Goal: Find specific page/section: Find specific page/section

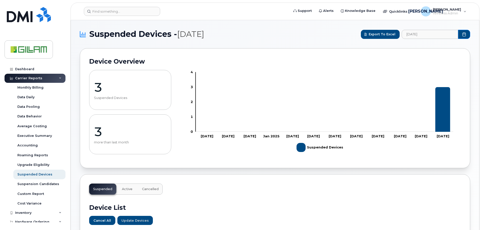
click at [98, 89] on p "3" at bounding box center [130, 87] width 73 height 15
click at [21, 69] on div "Dashboard" at bounding box center [24, 69] width 19 height 4
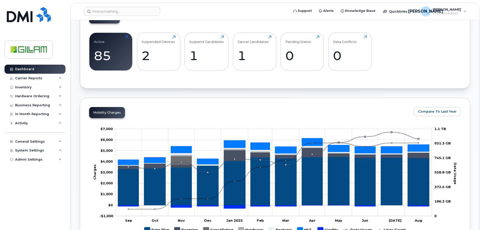
scroll to position [126, 0]
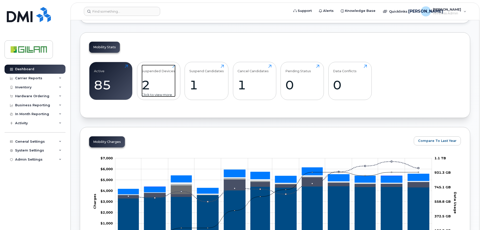
drag, startPoint x: 157, startPoint y: 71, endPoint x: 171, endPoint y: 75, distance: 14.1
click at [157, 71] on div "Suspended Devices" at bounding box center [159, 69] width 34 height 8
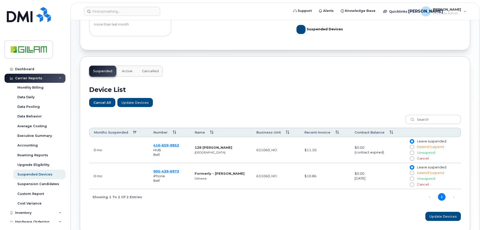
scroll to position [148, 0]
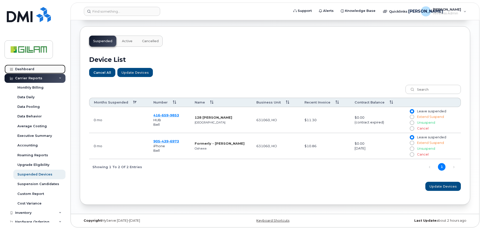
click at [21, 68] on div "Dashboard" at bounding box center [24, 69] width 19 height 4
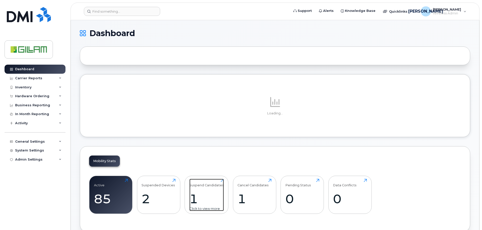
click at [201, 186] on div "Suspend Candidates" at bounding box center [207, 182] width 35 height 8
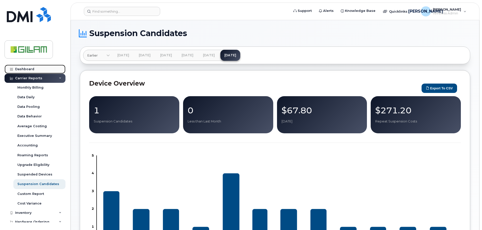
click at [20, 68] on div "Dashboard" at bounding box center [24, 69] width 19 height 4
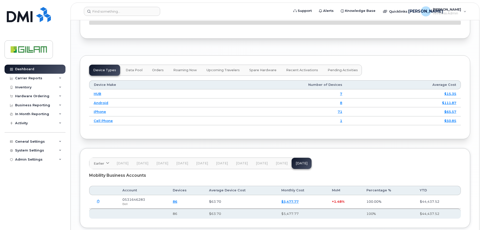
scroll to position [603, 0]
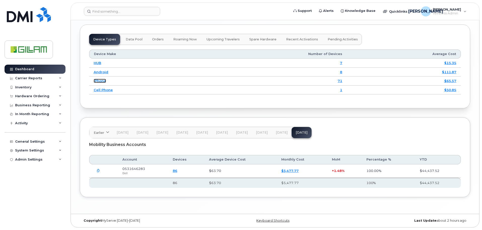
click at [98, 81] on link "iPhone" at bounding box center [100, 81] width 12 height 4
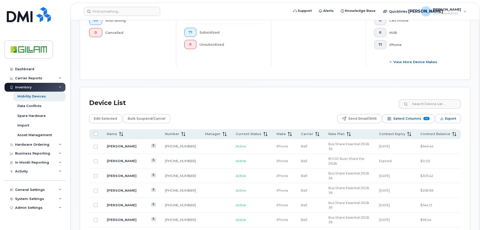
scroll to position [202, 0]
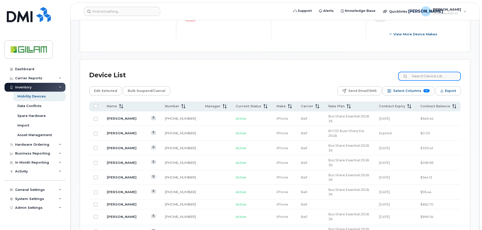
click at [441, 72] on input at bounding box center [429, 76] width 63 height 9
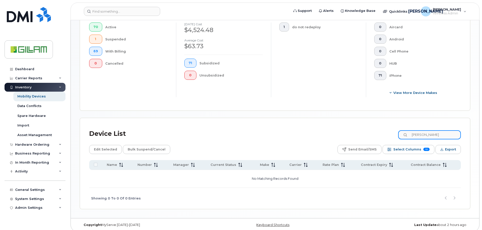
drag, startPoint x: 423, startPoint y: 129, endPoint x: 338, endPoint y: 121, distance: 85.8
click at [348, 127] on div "Device List [PERSON_NAME]" at bounding box center [275, 133] width 372 height 13
type input "du Mont"
